Goal: Navigation & Orientation: Understand site structure

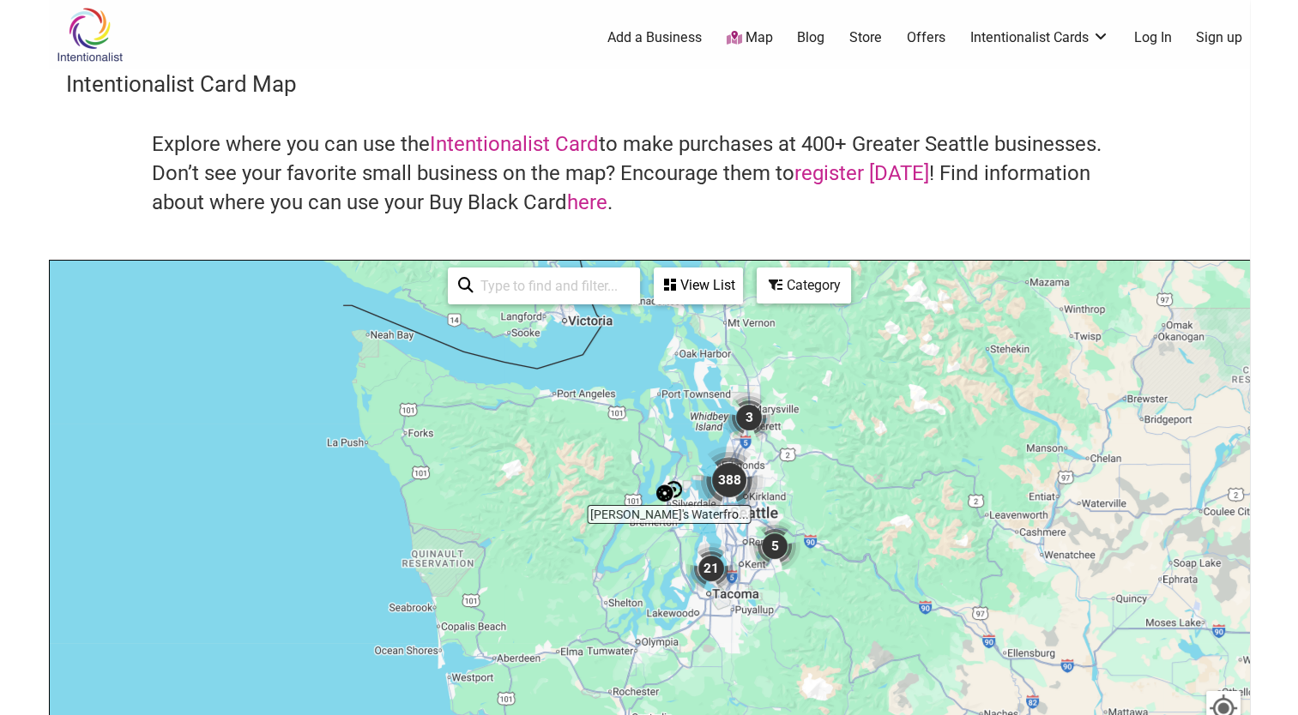
drag, startPoint x: 703, startPoint y: 649, endPoint x: 772, endPoint y: 463, distance: 198.4
click at [776, 461] on div "To navigate, press the arrow keys." at bounding box center [649, 594] width 1199 height 667
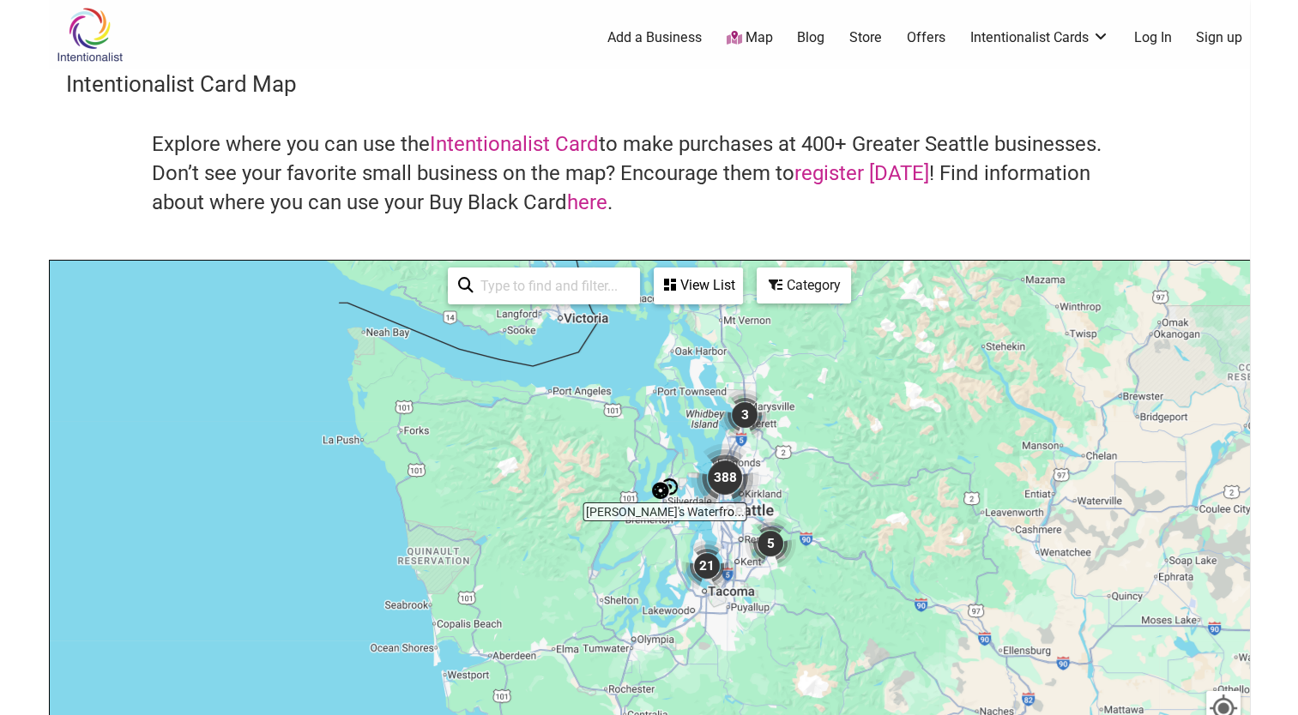
click at [758, 487] on div "To navigate, press the arrow keys." at bounding box center [649, 594] width 1199 height 667
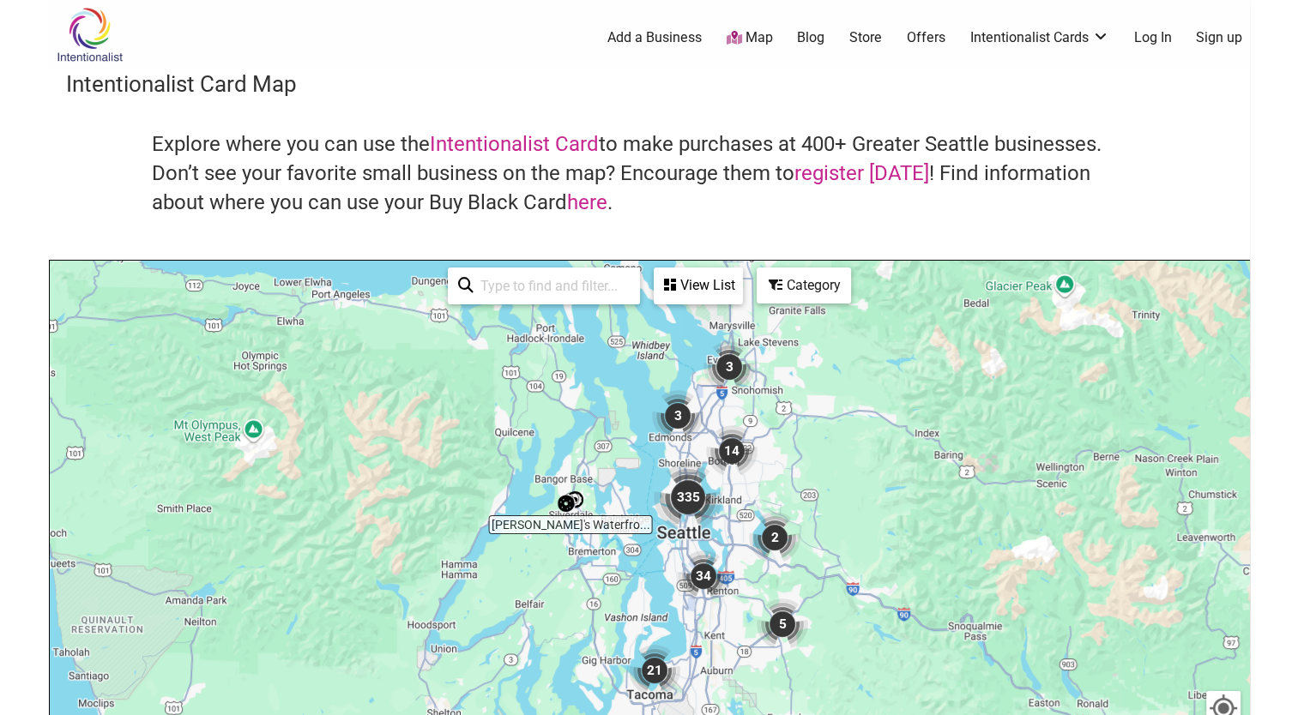
click at [736, 513] on div "To navigate, press the arrow keys." at bounding box center [649, 594] width 1199 height 667
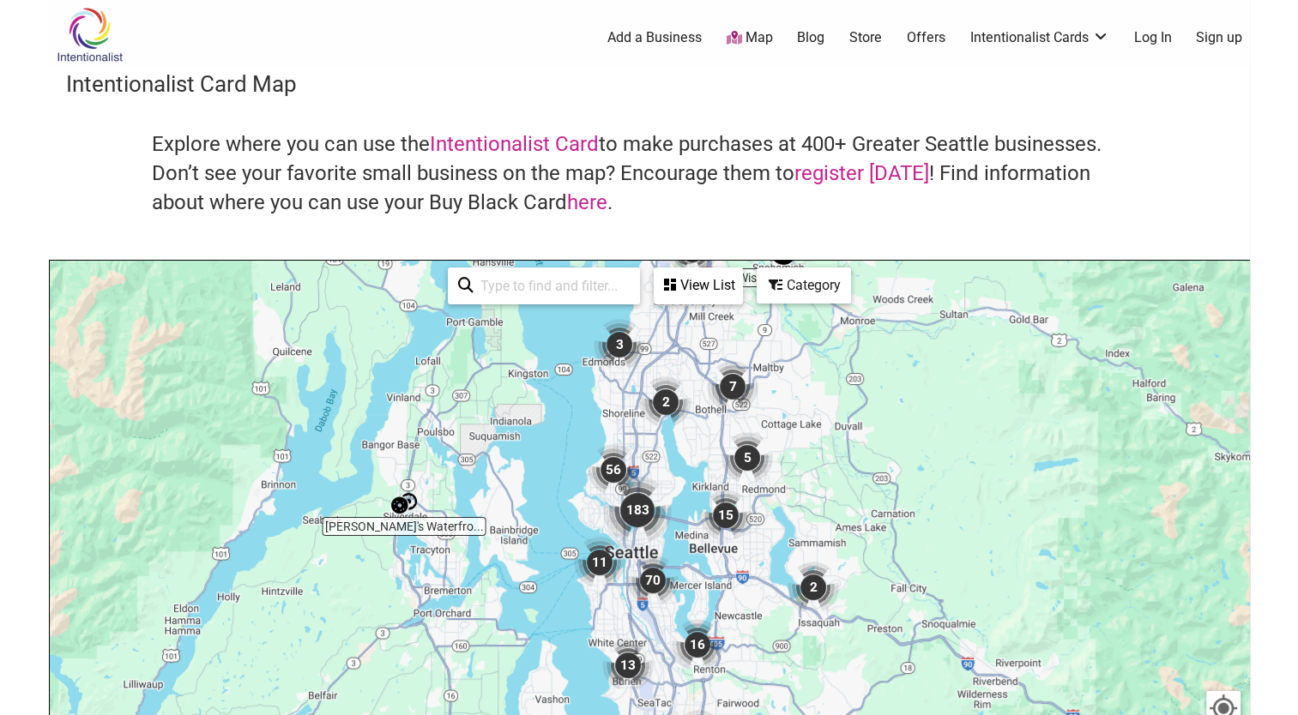
click at [657, 478] on img "183" at bounding box center [637, 510] width 69 height 69
click at [657, 478] on div "To navigate, press the arrow keys." at bounding box center [649, 594] width 1199 height 667
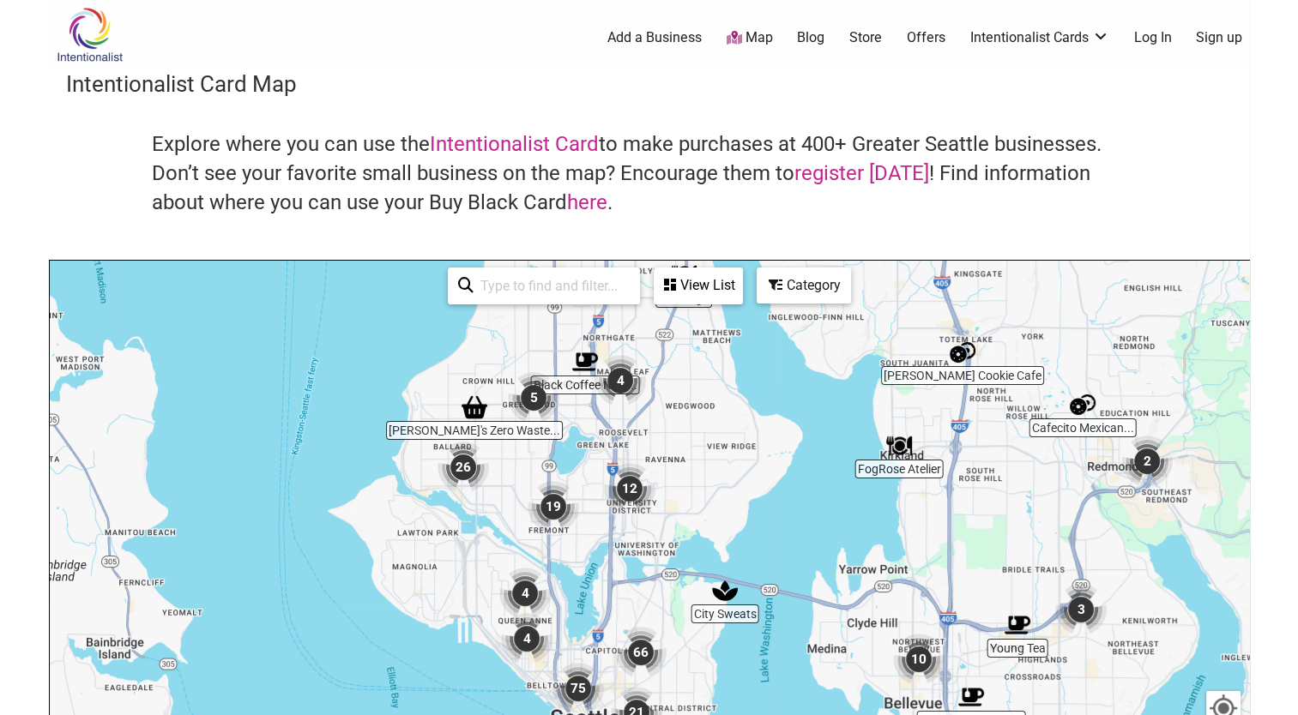
click at [629, 482] on img "12" at bounding box center [629, 488] width 51 height 51
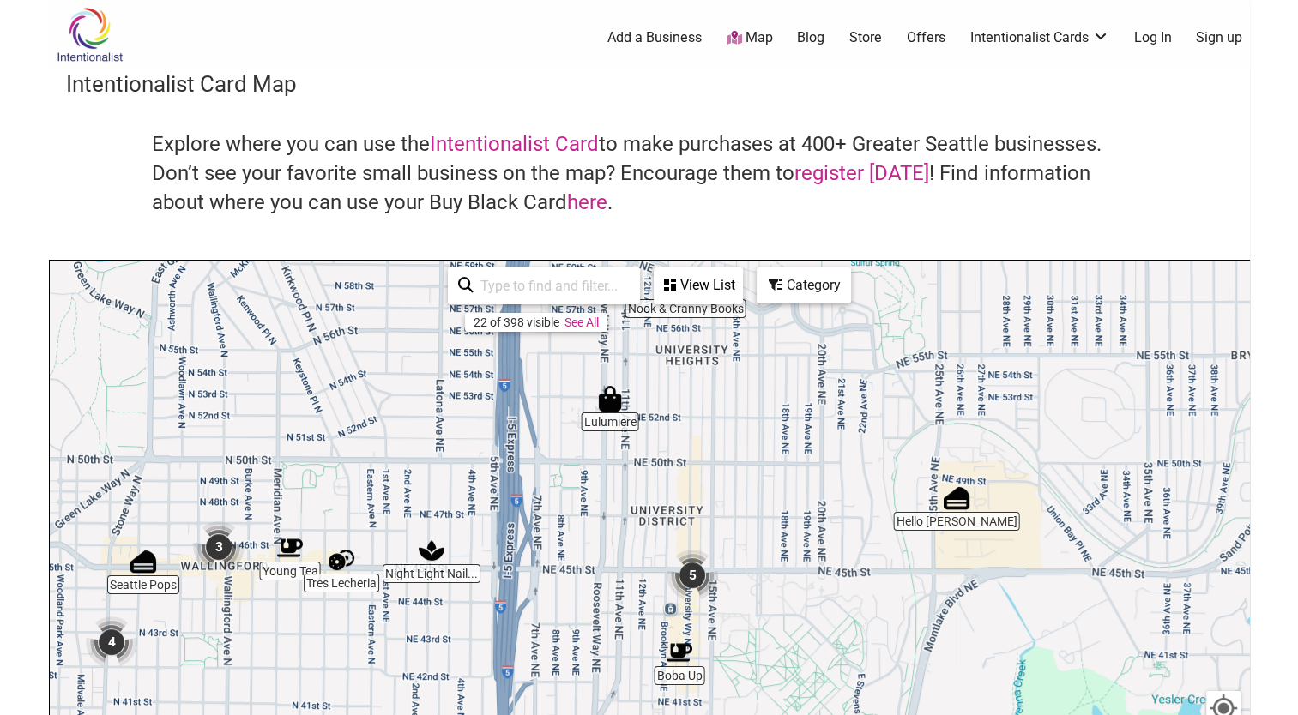
click at [687, 577] on img "5" at bounding box center [692, 575] width 51 height 51
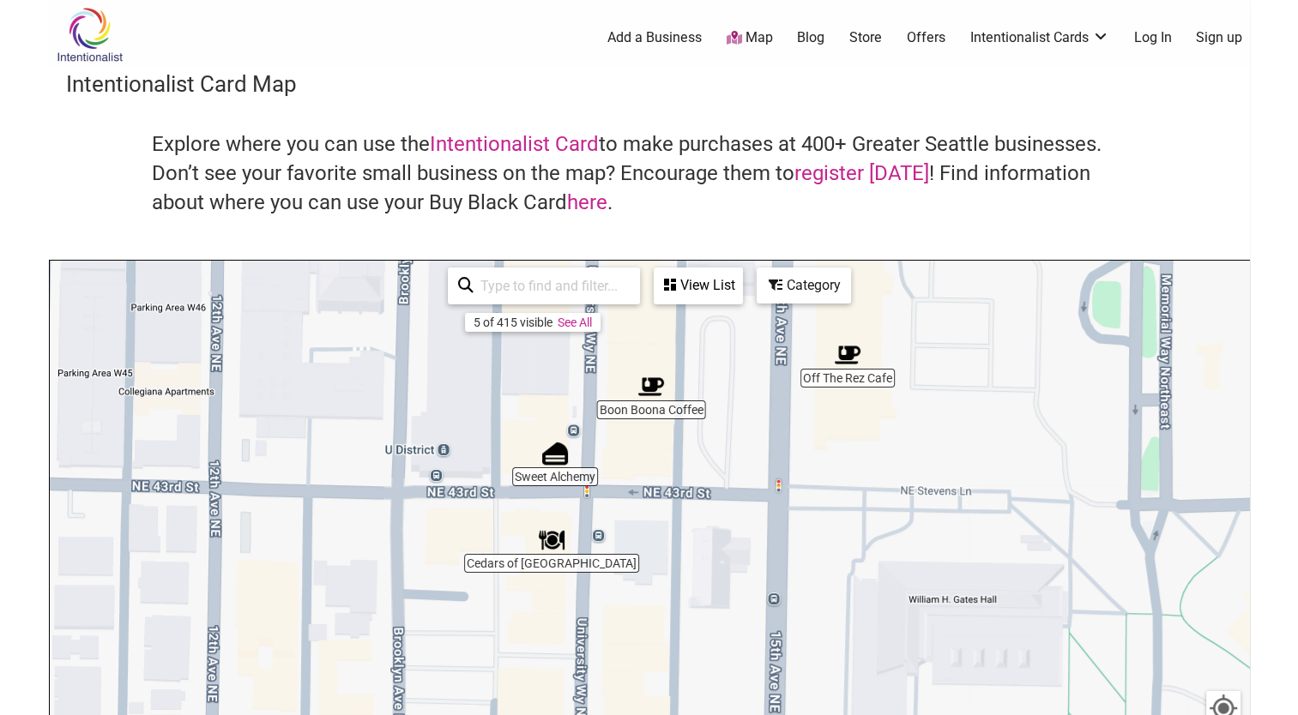
drag, startPoint x: 695, startPoint y: 564, endPoint x: 710, endPoint y: 317, distance: 247.6
click at [710, 317] on div "To navigate, press the arrow keys." at bounding box center [649, 594] width 1199 height 667
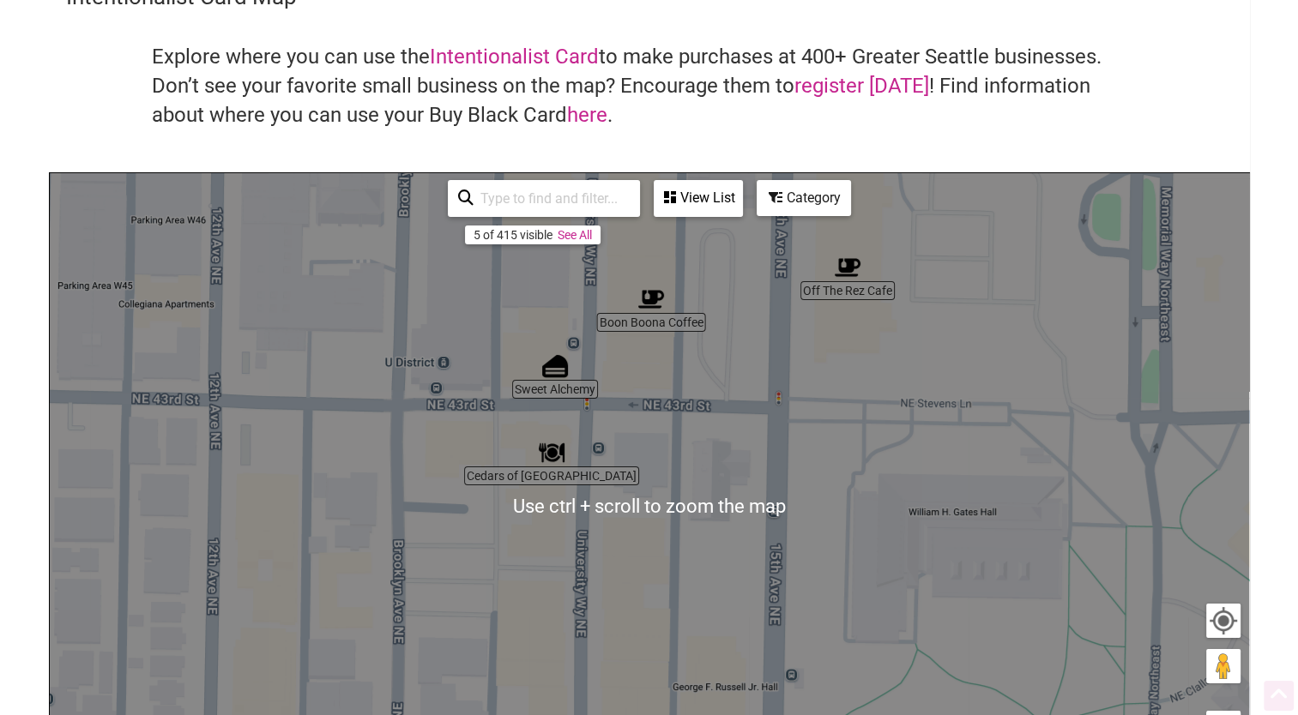
scroll to position [257, 0]
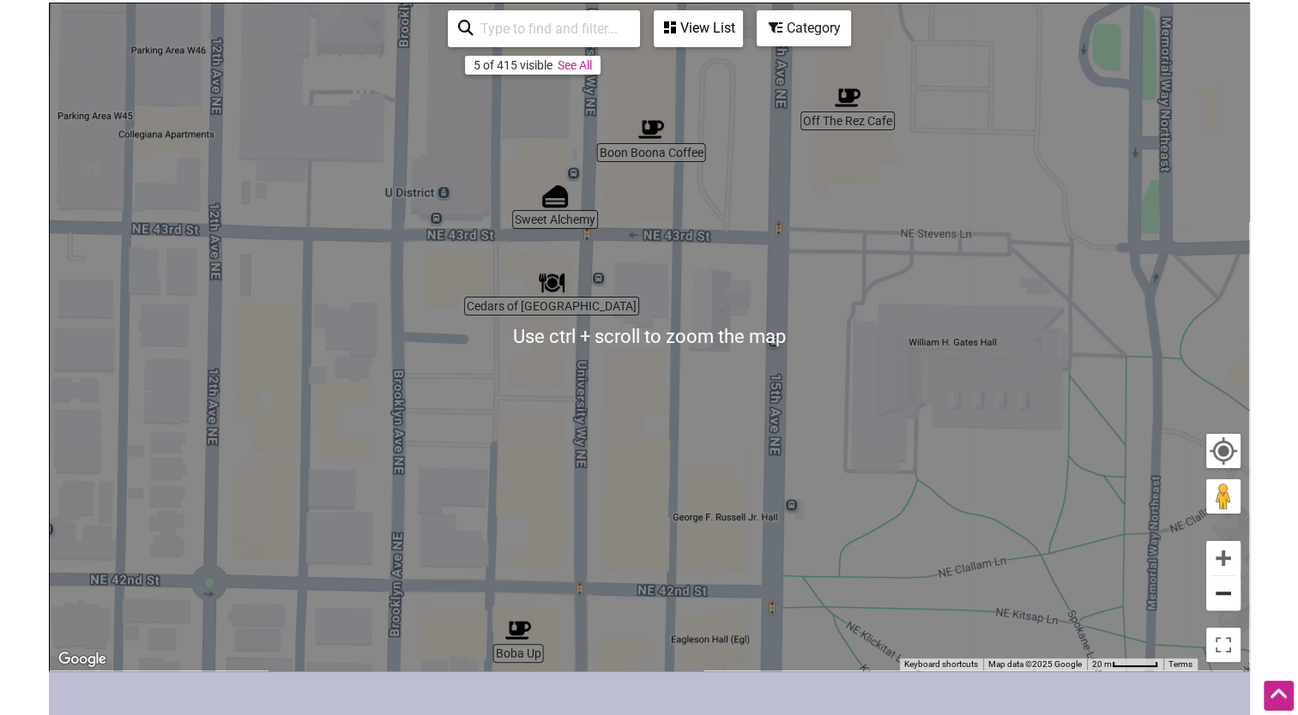
click at [1219, 606] on button "Zoom out" at bounding box center [1223, 594] width 34 height 34
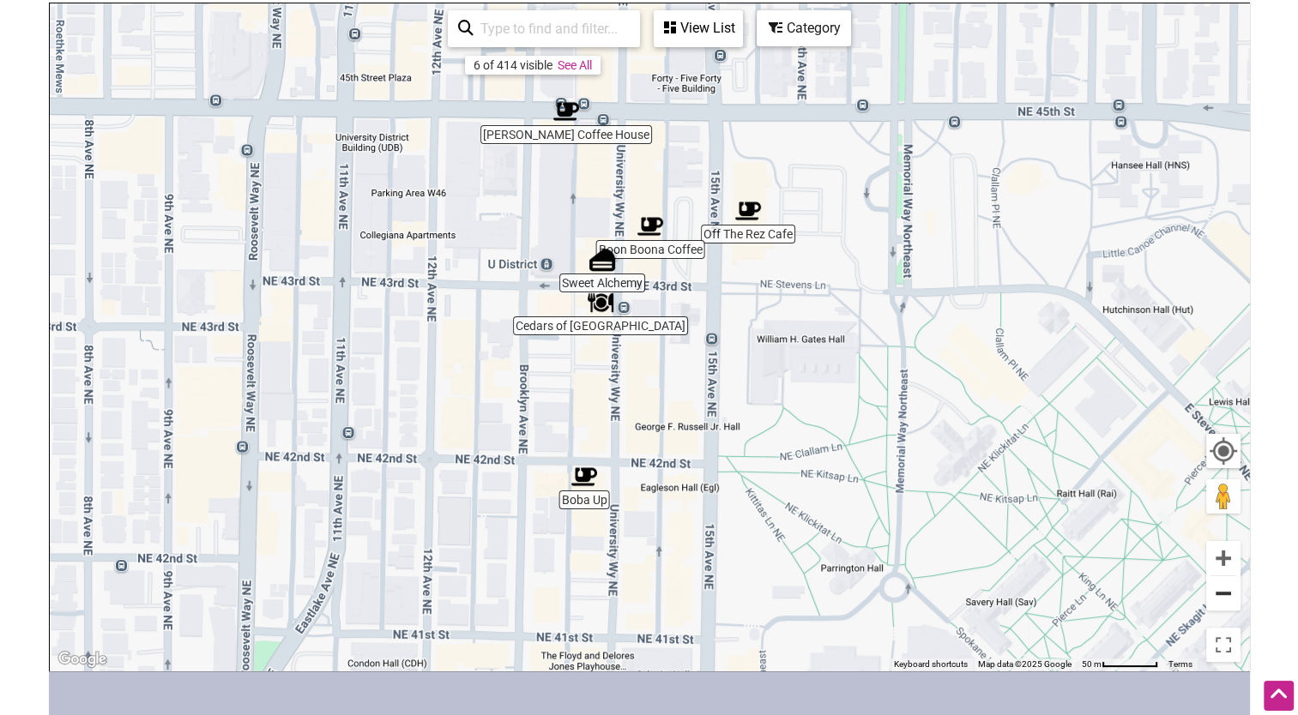
click at [1219, 606] on button "Zoom out" at bounding box center [1223, 594] width 34 height 34
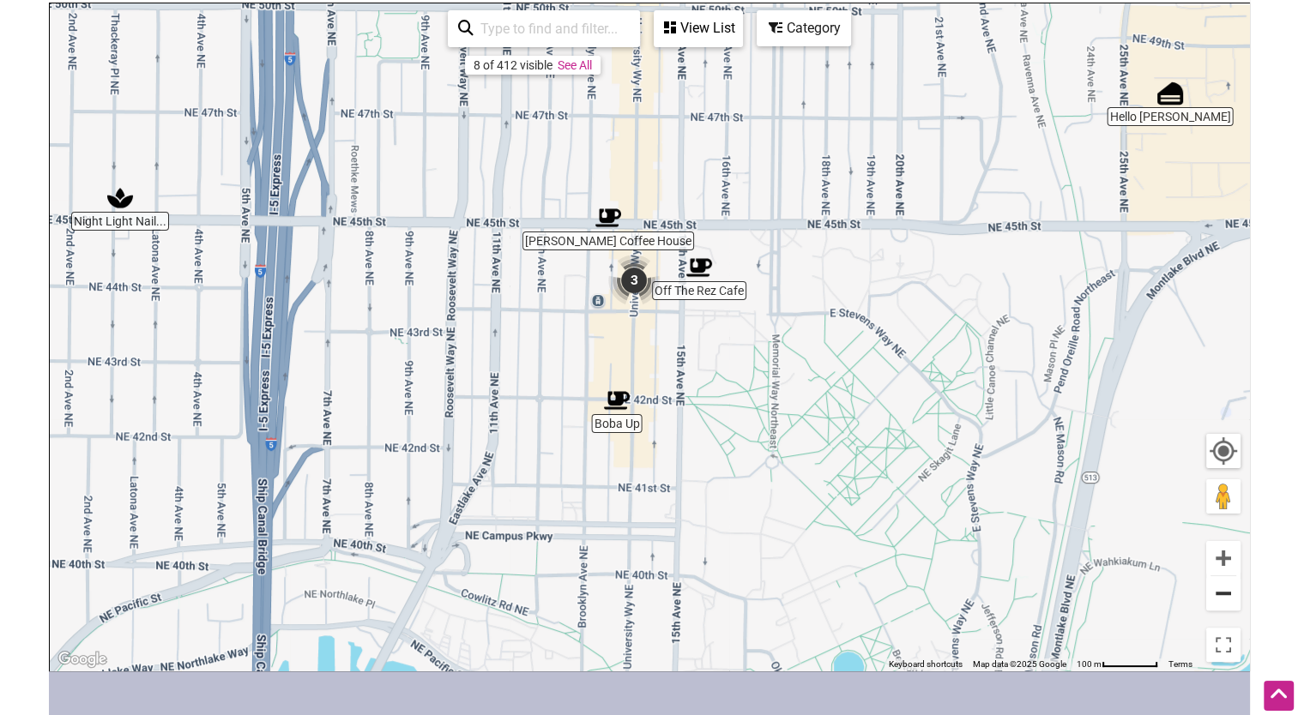
click at [1219, 606] on button "Zoom out" at bounding box center [1223, 594] width 34 height 34
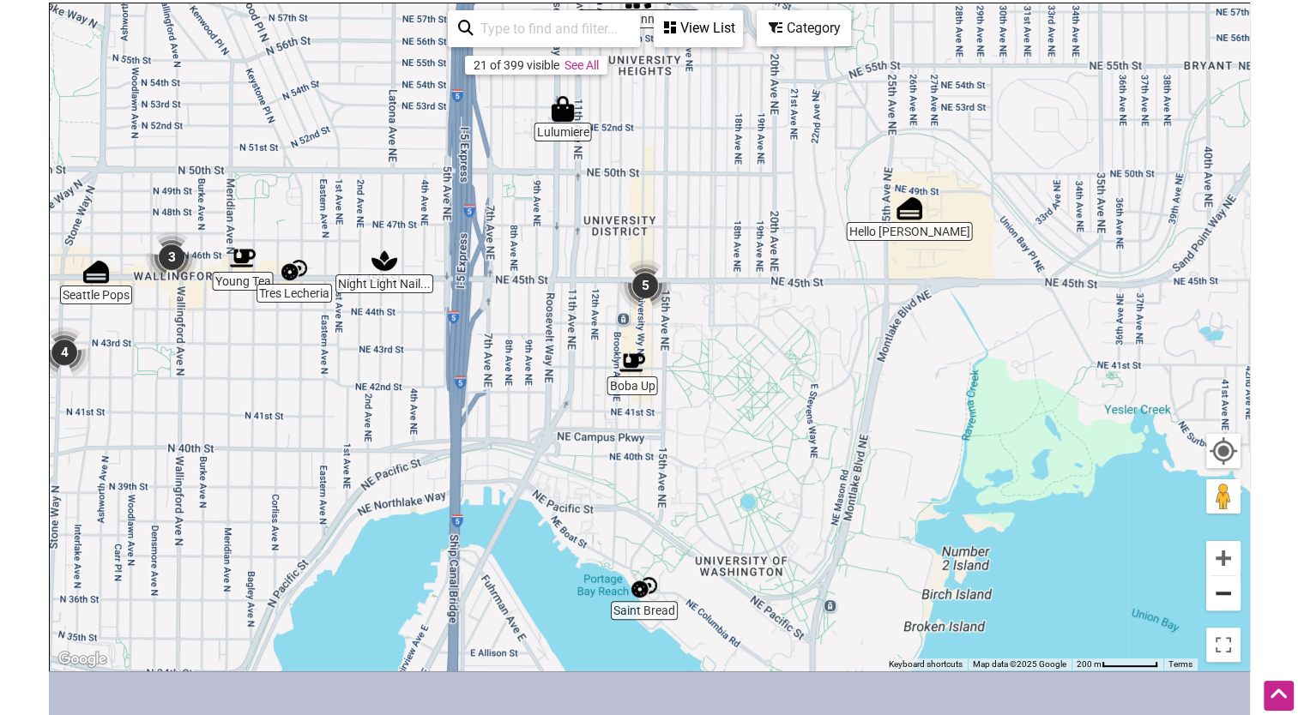
click at [1219, 606] on button "Zoom out" at bounding box center [1223, 594] width 34 height 34
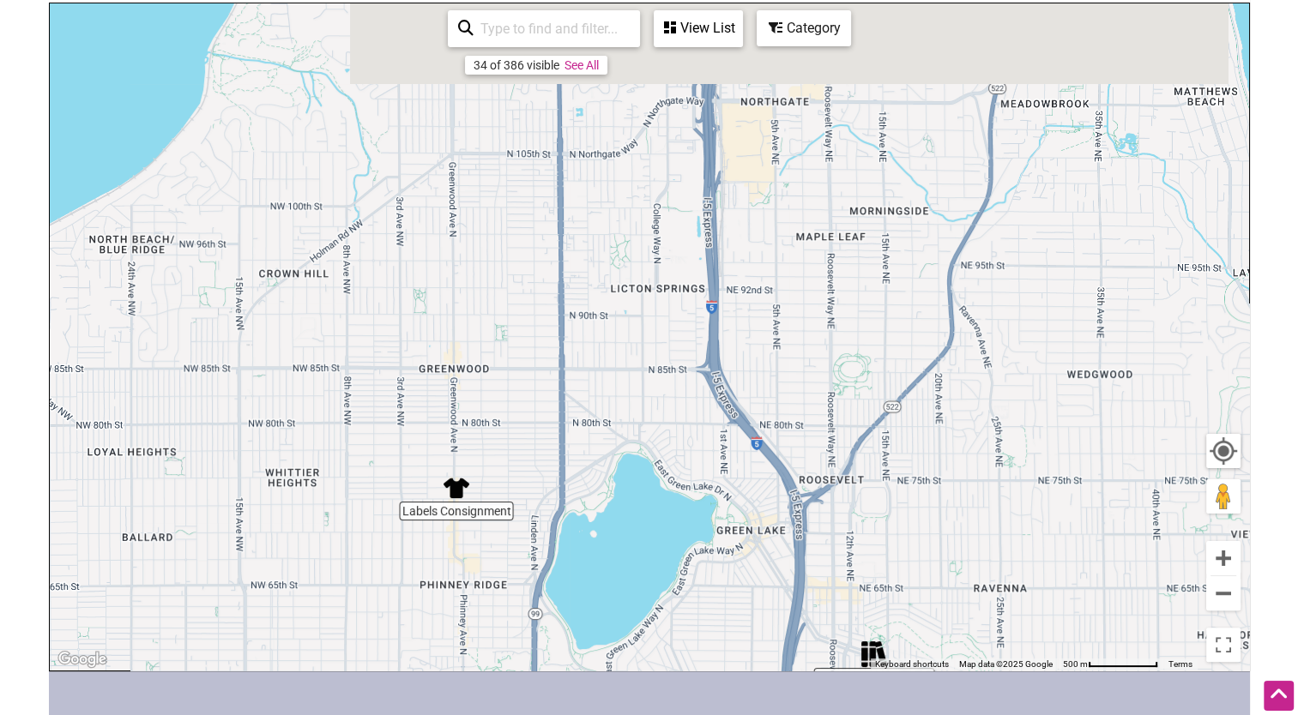
drag, startPoint x: 549, startPoint y: 309, endPoint x: 728, endPoint y: 662, distance: 396.3
click at [728, 662] on div "To navigate, press the arrow keys." at bounding box center [649, 336] width 1199 height 667
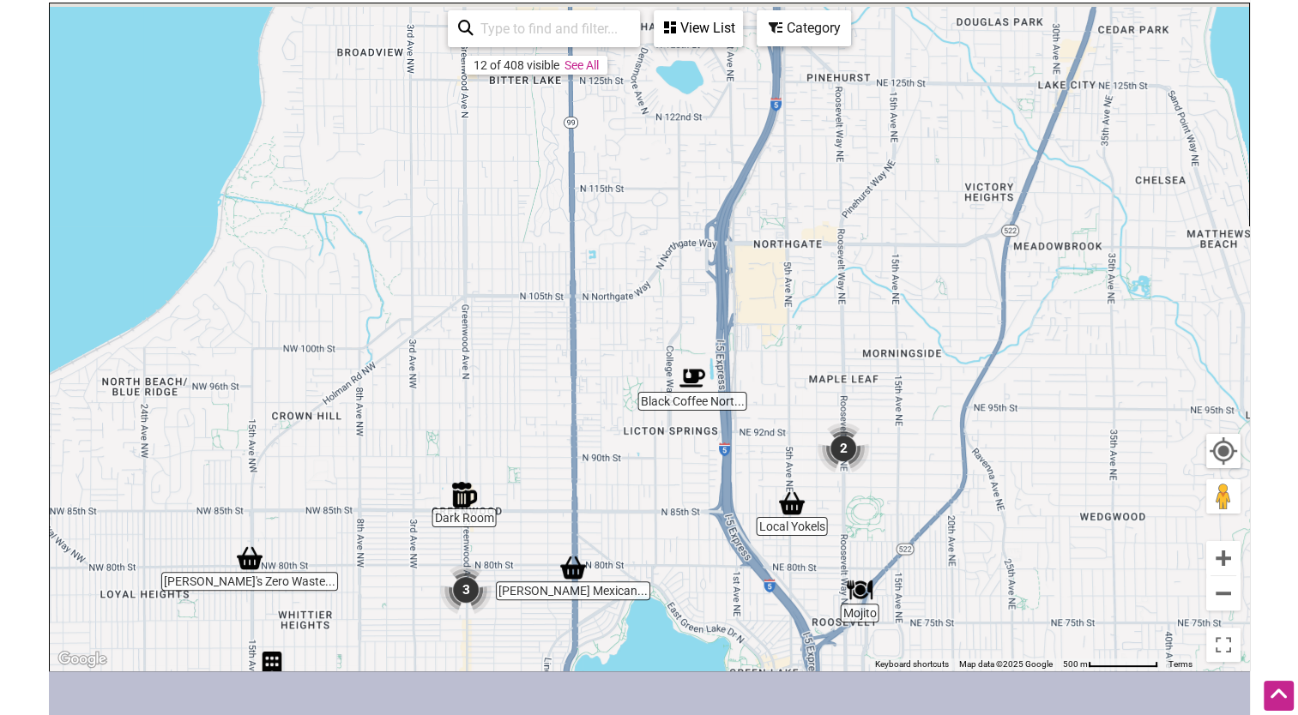
drag, startPoint x: 543, startPoint y: 257, endPoint x: 554, endPoint y: 417, distance: 160.8
click at [554, 417] on div "To navigate, press the arrow keys." at bounding box center [649, 336] width 1199 height 667
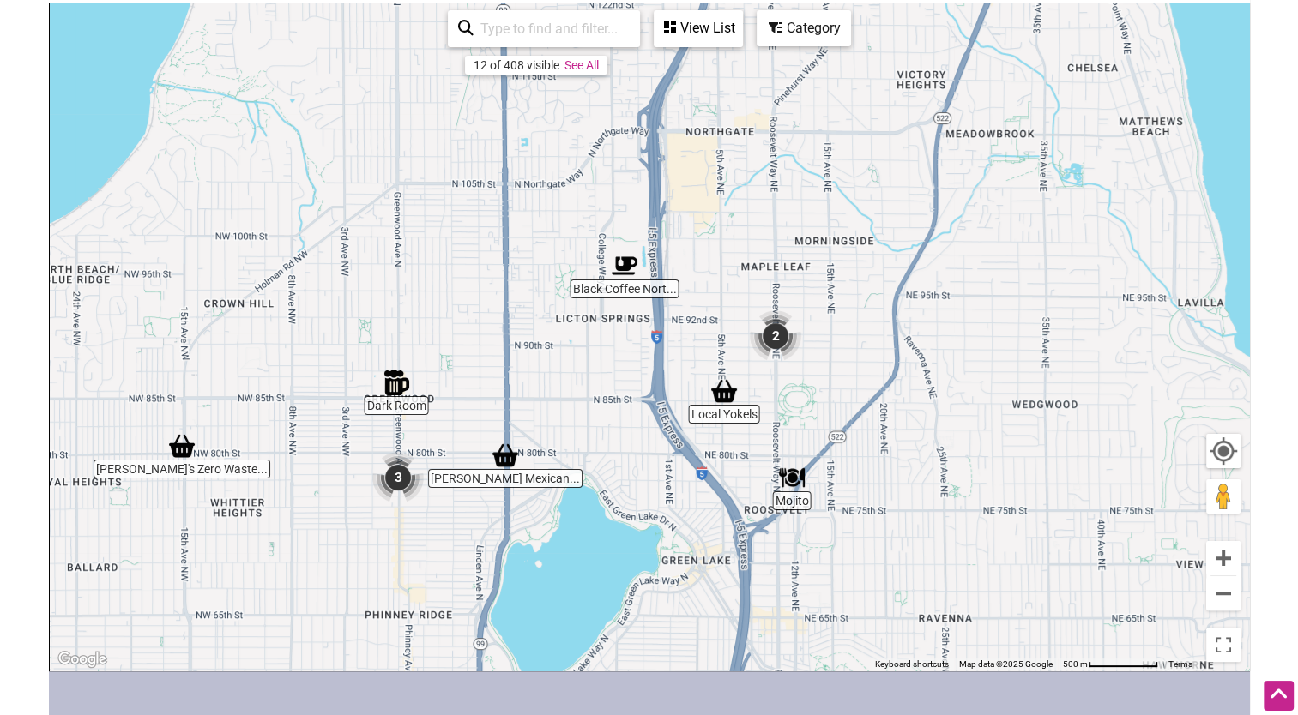
drag, startPoint x: 604, startPoint y: 564, endPoint x: 529, endPoint y: 417, distance: 164.6
click at [529, 417] on div "To navigate, press the arrow keys." at bounding box center [649, 336] width 1199 height 667
